Goal: Transaction & Acquisition: Purchase product/service

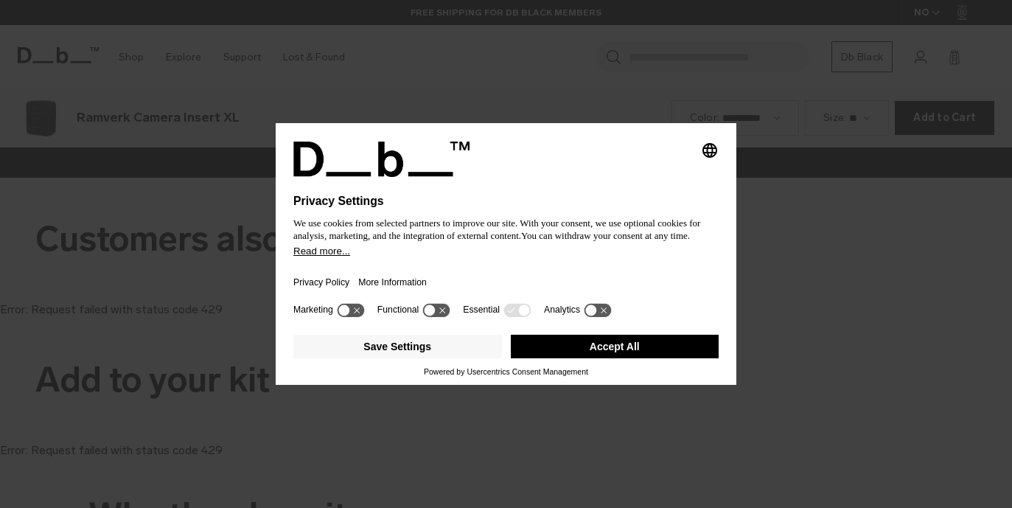
scroll to position [2032, 0]
